Goal: Task Accomplishment & Management: Use online tool/utility

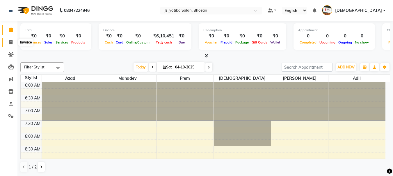
click at [10, 42] on icon at bounding box center [10, 42] width 3 height 4
select select "service"
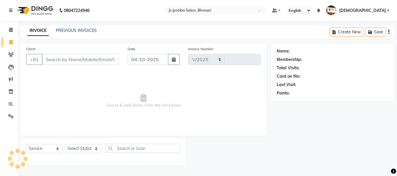
select select "554"
type input "0646"
click at [61, 60] on input "Client" at bounding box center [80, 59] width 77 height 11
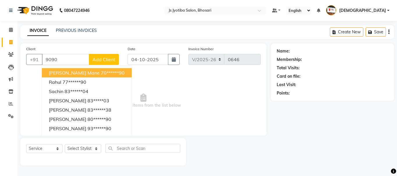
click at [83, 71] on span "[PERSON_NAME] mane" at bounding box center [74, 73] width 51 height 6
type input "70******90"
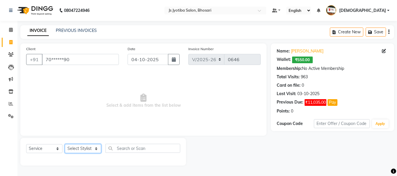
click at [80, 149] on select "Select Stylist [PERSON_NAME] [PERSON_NAME] Mahadev prem [PERSON_NAME] [PERSON_N…" at bounding box center [83, 148] width 36 height 9
select select "51927"
click at [65, 144] on select "Select Stylist [PERSON_NAME] [PERSON_NAME] Mahadev prem [PERSON_NAME] [PERSON_N…" at bounding box center [83, 148] width 36 height 9
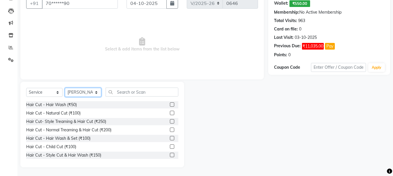
scroll to position [29, 0]
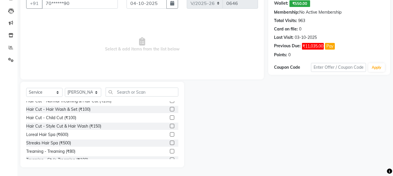
click at [170, 134] on label at bounding box center [172, 134] width 4 height 4
click at [170, 134] on input "checkbox" at bounding box center [172, 135] width 4 height 4
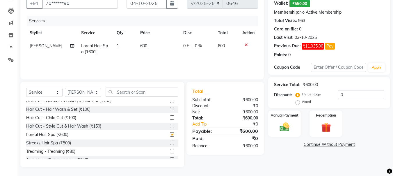
checkbox input "false"
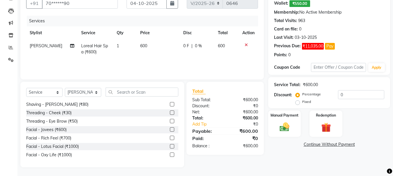
scroll to position [174, 0]
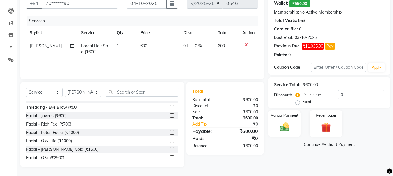
click at [170, 149] on label at bounding box center [172, 149] width 4 height 4
click at [170, 149] on input "checkbox" at bounding box center [172, 150] width 4 height 4
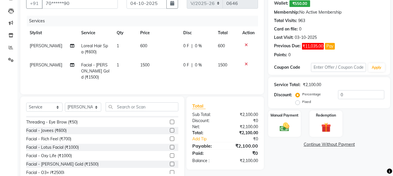
scroll to position [76, 0]
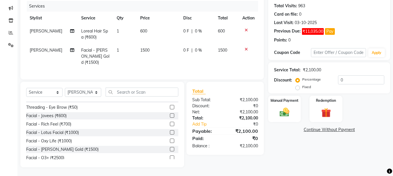
click at [170, 148] on label at bounding box center [172, 149] width 4 height 4
click at [170, 148] on input "checkbox" at bounding box center [172, 150] width 4 height 4
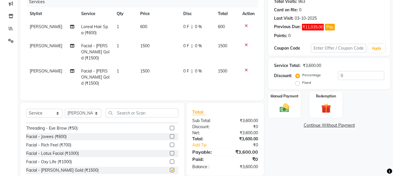
checkbox input "false"
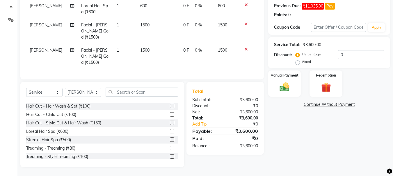
scroll to position [0, 0]
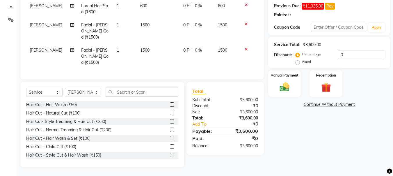
click at [170, 130] on label at bounding box center [172, 130] width 4 height 4
click at [170, 130] on input "checkbox" at bounding box center [172, 130] width 4 height 4
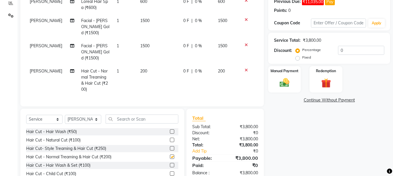
checkbox input "false"
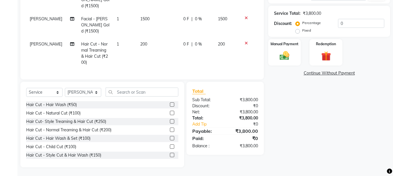
scroll to position [132, 0]
click at [281, 51] on img at bounding box center [284, 56] width 16 height 12
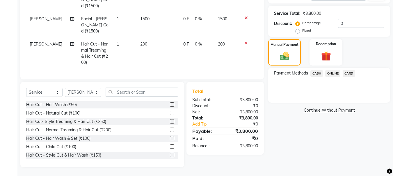
click at [330, 70] on span "ONLINE" at bounding box center [332, 73] width 15 height 7
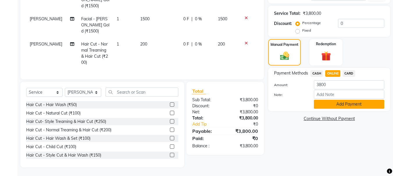
click at [329, 100] on button "Add Payment" at bounding box center [349, 104] width 70 height 9
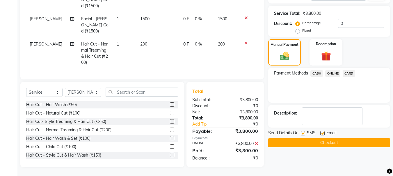
click at [300, 140] on button "Checkout" at bounding box center [329, 143] width 122 height 9
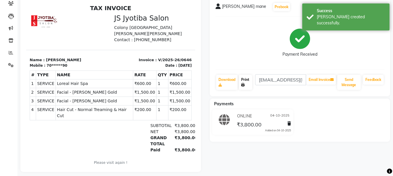
scroll to position [60, 0]
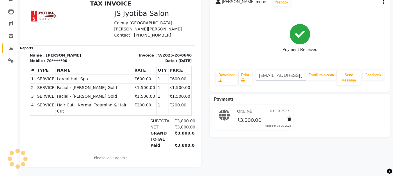
click at [10, 46] on icon at bounding box center [11, 48] width 4 height 4
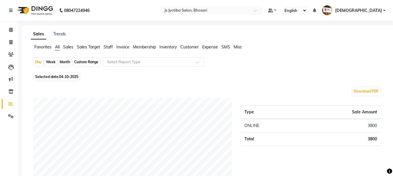
click at [62, 60] on div "Month" at bounding box center [64, 62] width 13 height 8
select select "10"
select select "2025"
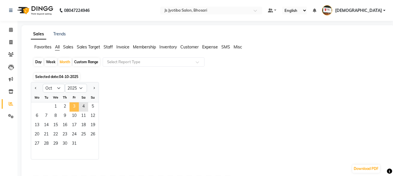
click at [77, 105] on span "3" at bounding box center [73, 107] width 9 height 9
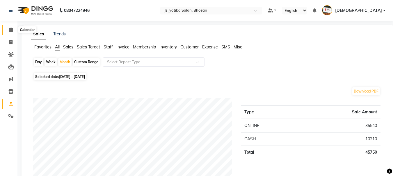
click at [10, 29] on icon at bounding box center [11, 30] width 4 height 4
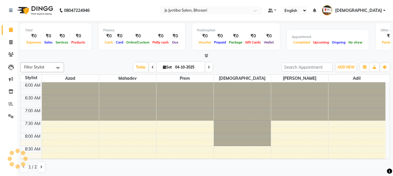
scroll to position [77, 0]
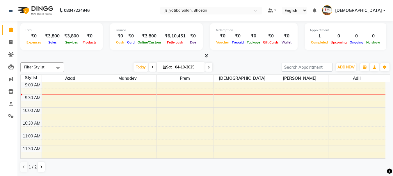
click at [132, 13] on nav "08047224946 Select Location × Js Jyotiba Salon, Bhosari Default Panel My Panel …" at bounding box center [196, 10] width 393 height 21
click at [147, 15] on nav "08047224946 Select Location × Js Jyotiba Salon, Bhosari Default Panel My Panel …" at bounding box center [196, 10] width 393 height 21
